Goal: Task Accomplishment & Management: Complete application form

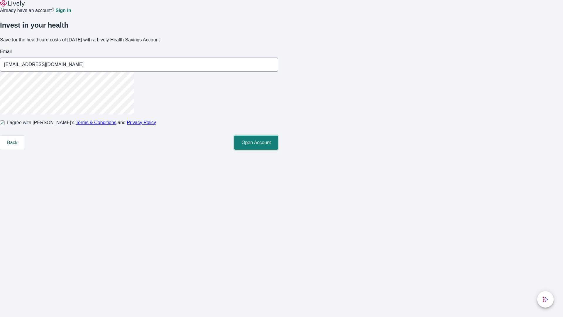
click at [278, 150] on button "Open Account" at bounding box center [256, 143] width 44 height 14
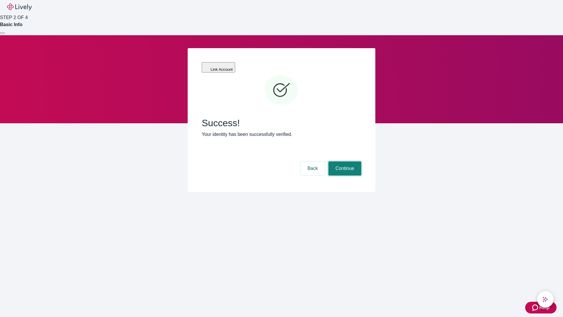
click at [344, 161] on button "Continue" at bounding box center [345, 168] width 33 height 14
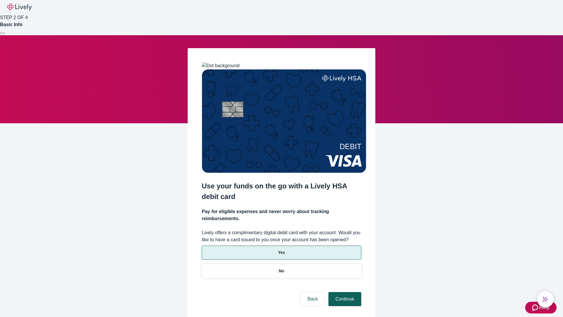
click at [281, 249] on p "Yes" at bounding box center [281, 252] width 7 height 6
click at [344, 292] on button "Continue" at bounding box center [345, 299] width 33 height 14
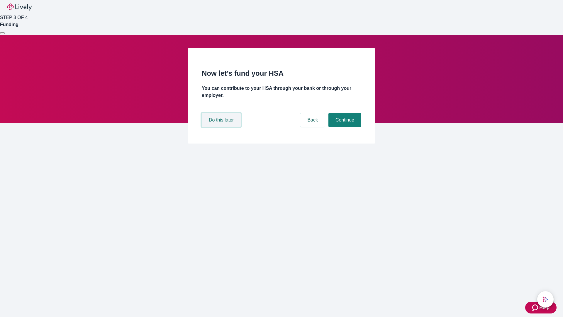
click at [222, 127] on button "Do this later" at bounding box center [221, 120] width 39 height 14
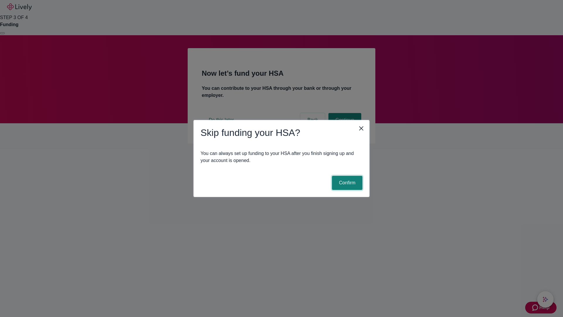
click at [346, 183] on button "Confirm" at bounding box center [347, 183] width 31 height 14
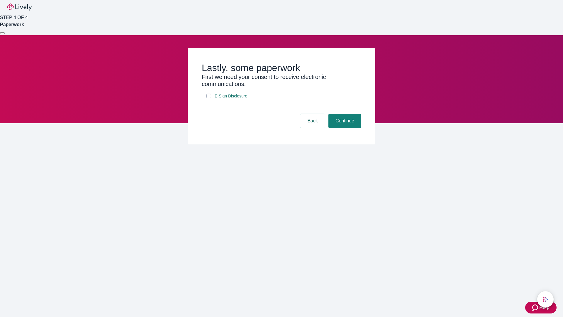
click at [209, 98] on input "E-Sign Disclosure" at bounding box center [208, 96] width 5 height 5
checkbox input "true"
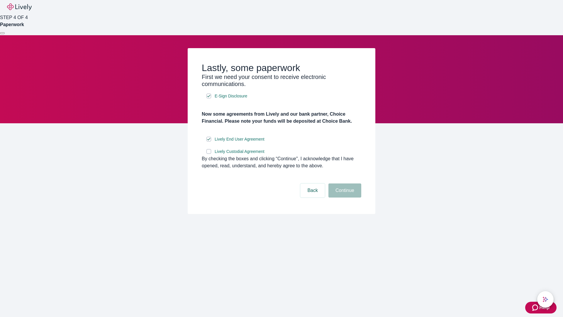
click at [209, 154] on input "Lively Custodial Agreement" at bounding box center [208, 151] width 5 height 5
checkbox input "true"
click at [344, 197] on button "Continue" at bounding box center [345, 190] width 33 height 14
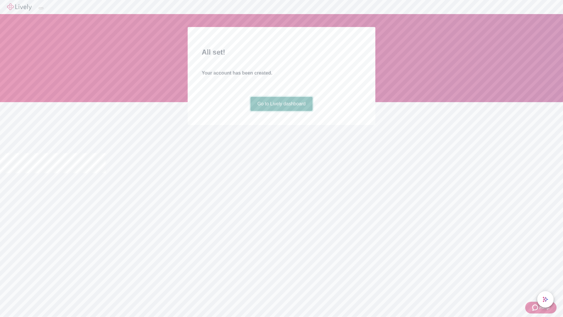
click at [281, 111] on link "Go to Lively dashboard" at bounding box center [281, 104] width 62 height 14
